Goal: Find specific page/section: Find specific page/section

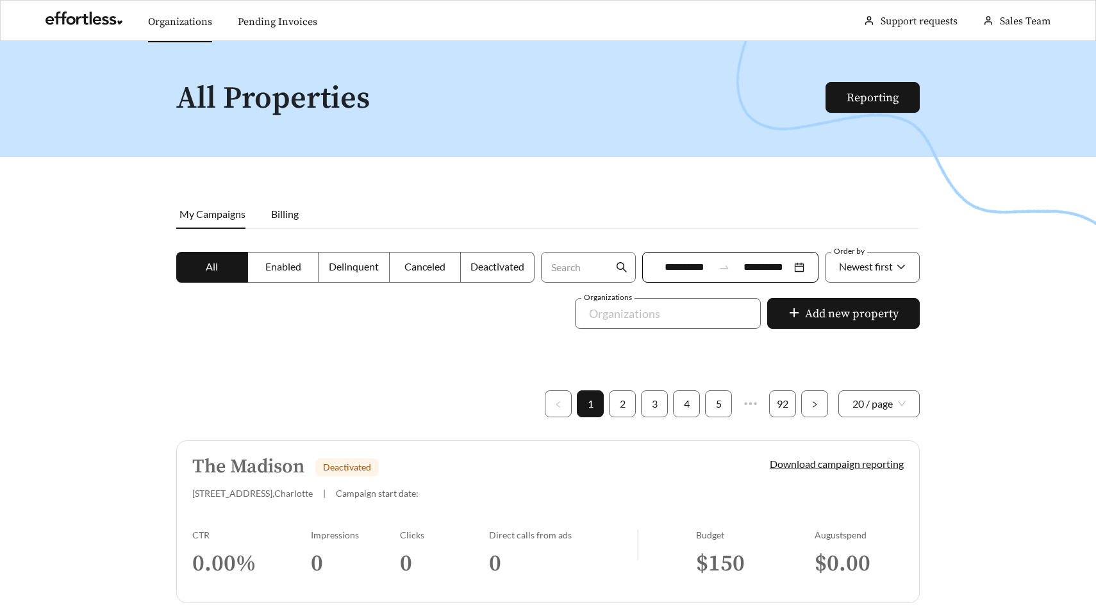
click at [165, 21] on link "Organizations" at bounding box center [180, 21] width 64 height 13
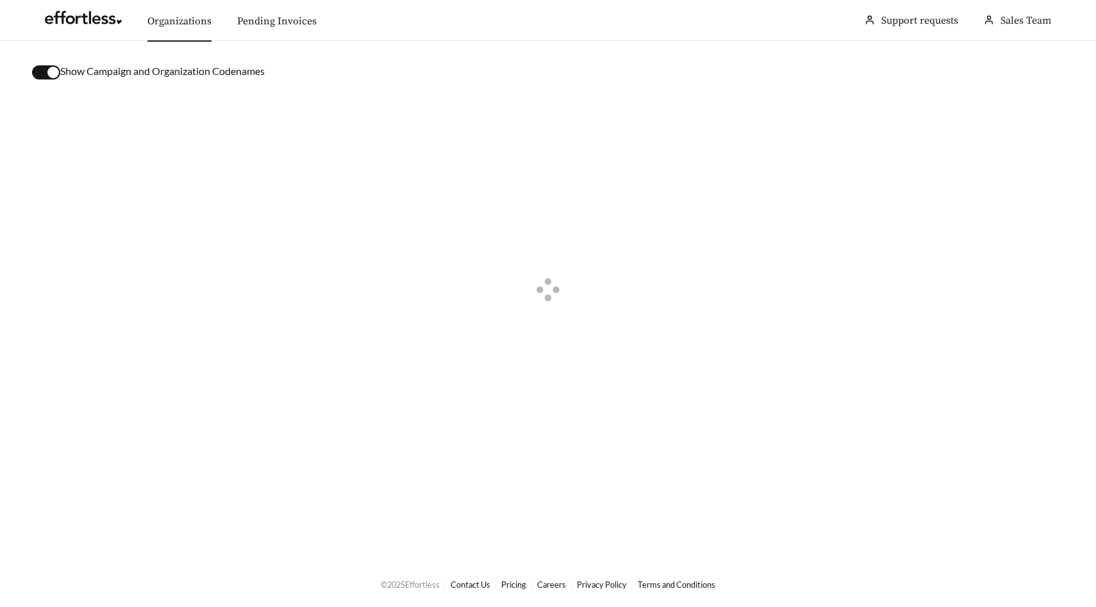
click at [52, 69] on div "button" at bounding box center [53, 73] width 12 height 12
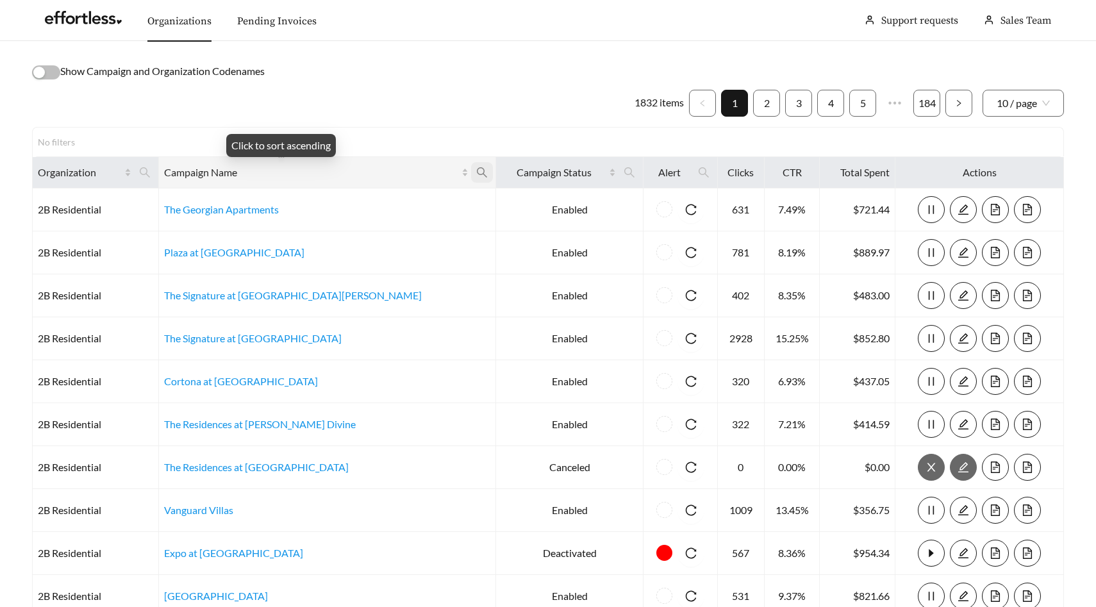
click at [477, 169] on icon "search" at bounding box center [482, 172] width 10 height 10
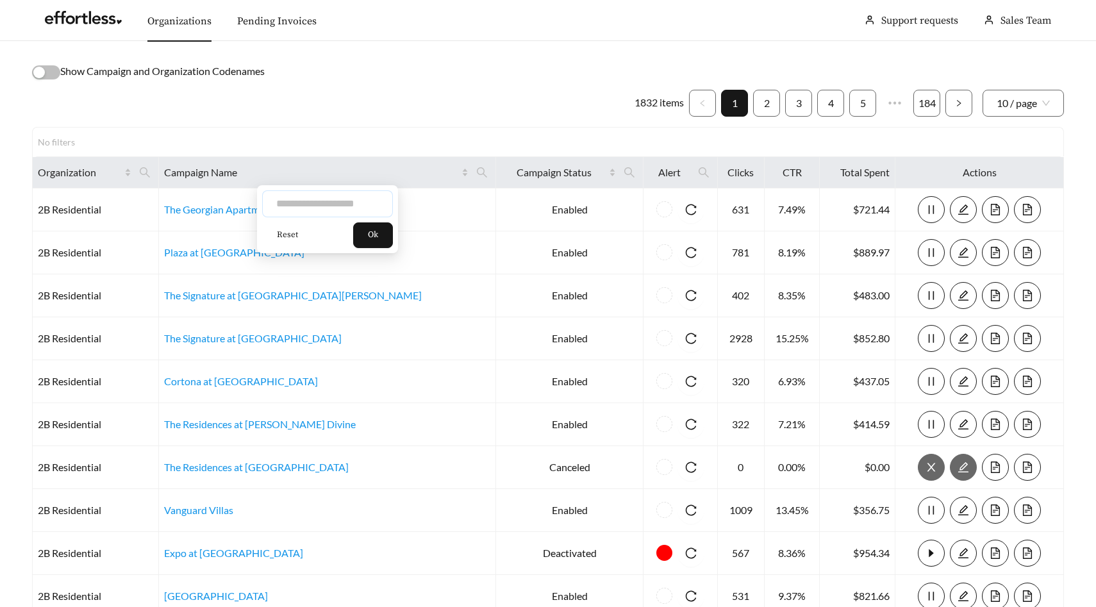
click at [360, 200] on input "text" at bounding box center [327, 203] width 131 height 27
type input "**********"
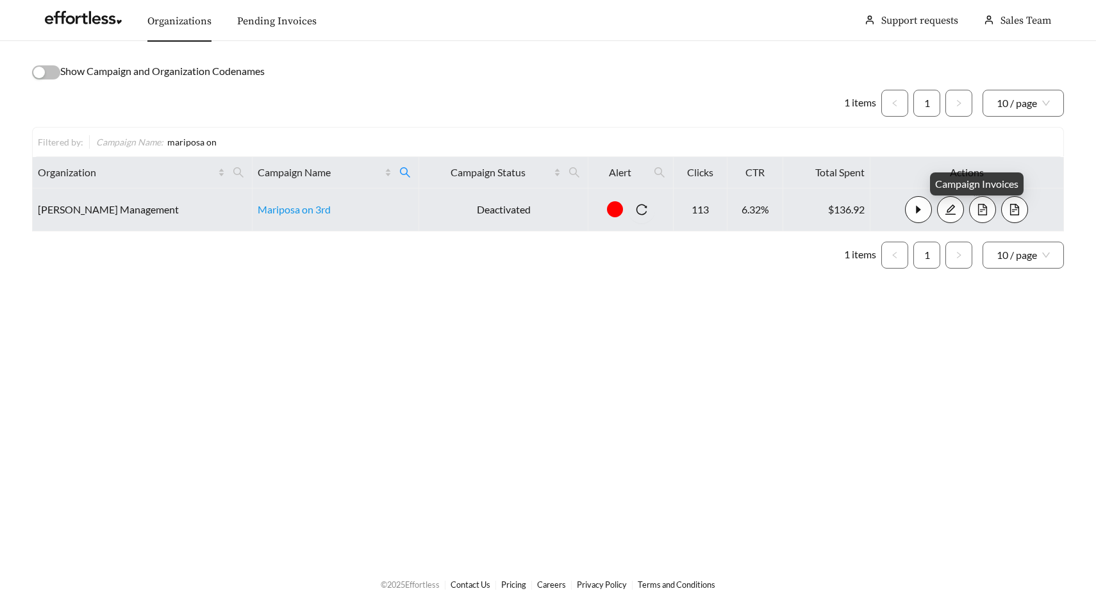
click at [982, 206] on icon "file-text" at bounding box center [983, 210] width 12 height 12
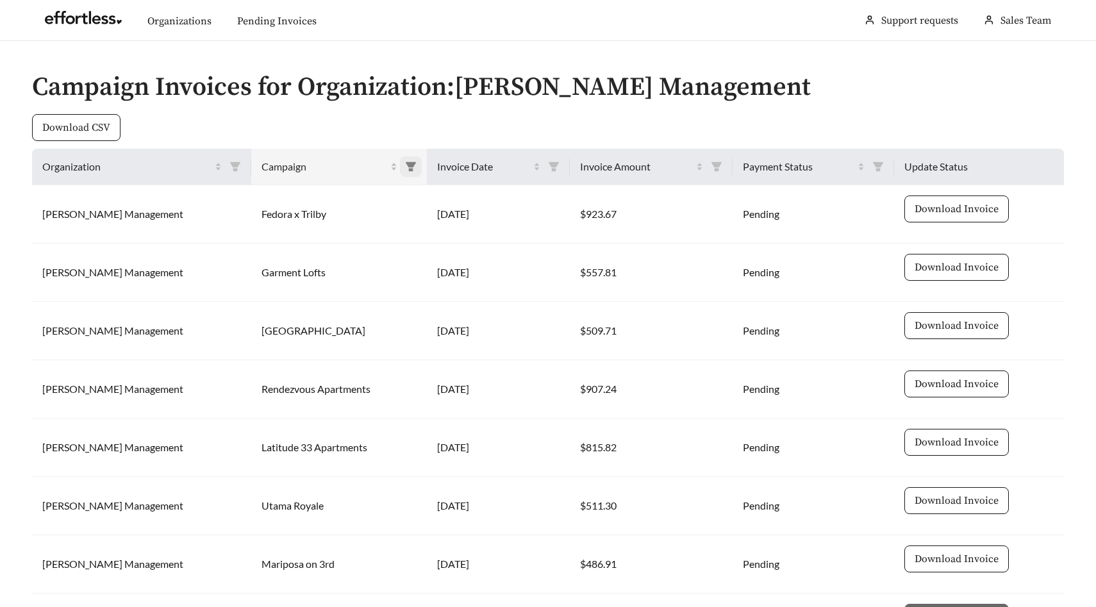
click at [406, 165] on icon "filter" at bounding box center [411, 166] width 10 height 9
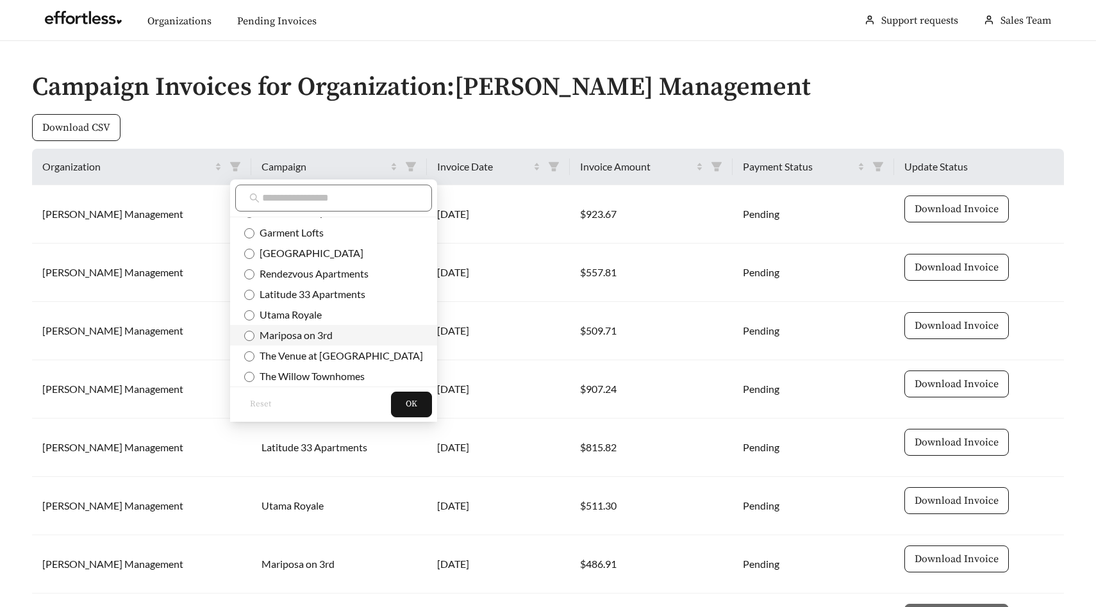
scroll to position [21, 0]
click at [317, 332] on span "Mariposa on 3rd" at bounding box center [294, 332] width 78 height 12
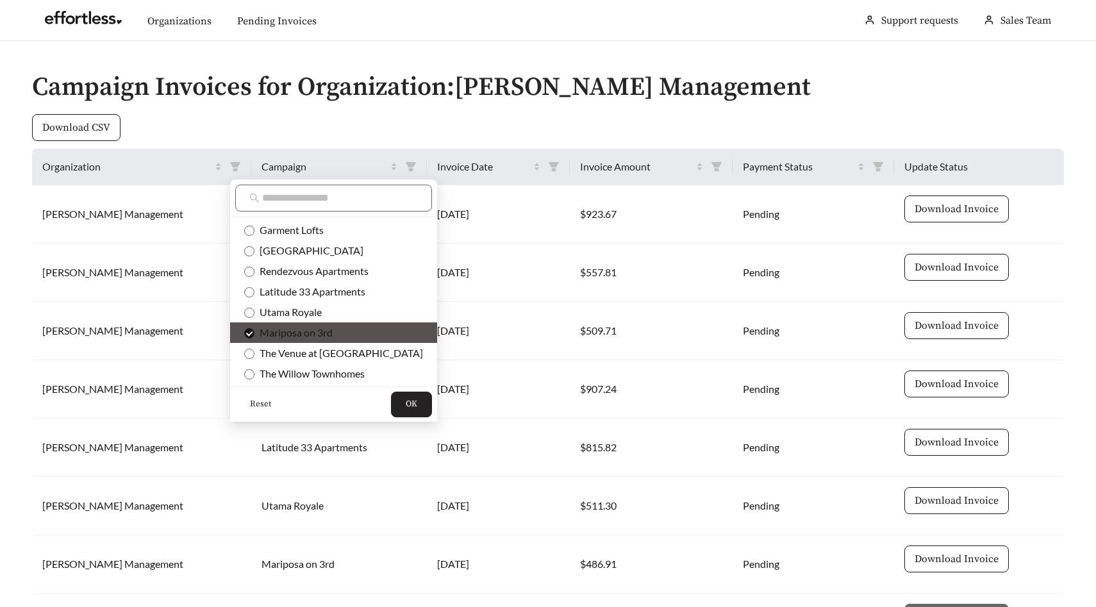
click at [406, 402] on span "OK" at bounding box center [412, 404] width 12 height 13
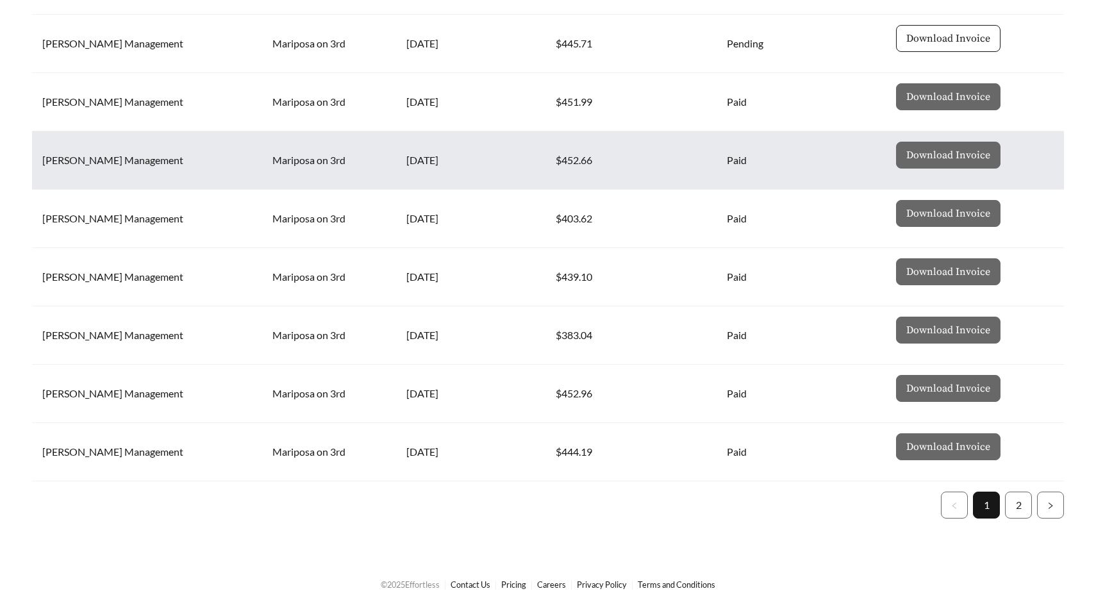
scroll to position [0, 0]
